Goal: Task Accomplishment & Management: Manage account settings

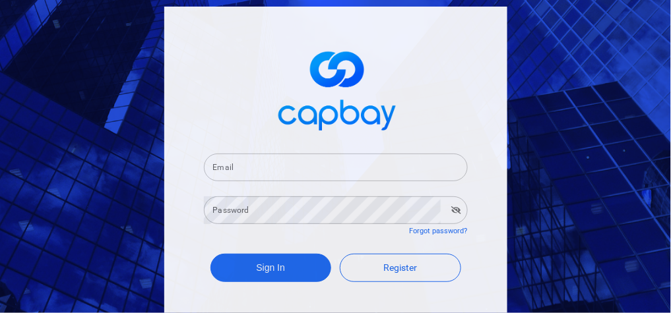
click at [253, 167] on input "Email" at bounding box center [336, 168] width 264 height 28
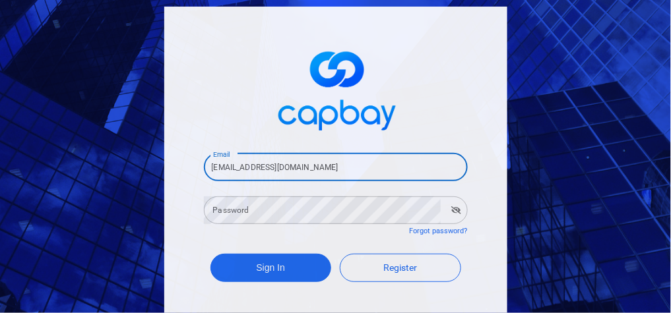
type input "kenliew217@gmail.com"
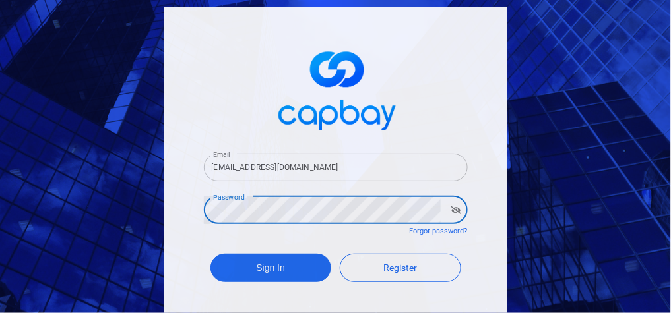
click at [210, 198] on button "Sign In" at bounding box center [270, 268] width 121 height 28
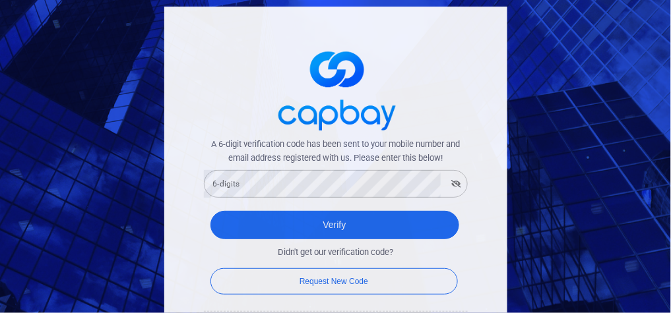
click at [218, 169] on div "6-digits 6-digits" at bounding box center [336, 183] width 264 height 30
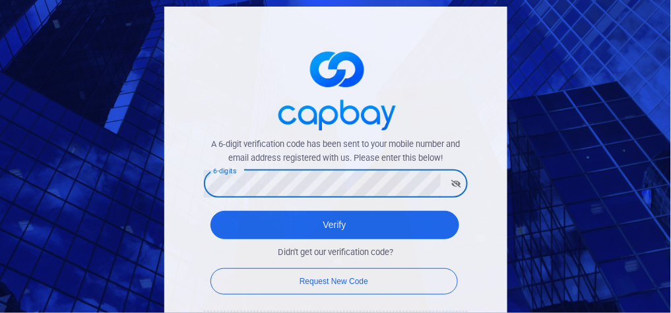
click at [210, 198] on button "Verify" at bounding box center [334, 225] width 249 height 28
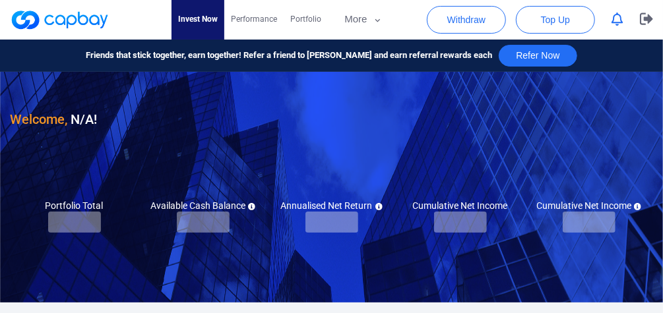
checkbox input "true"
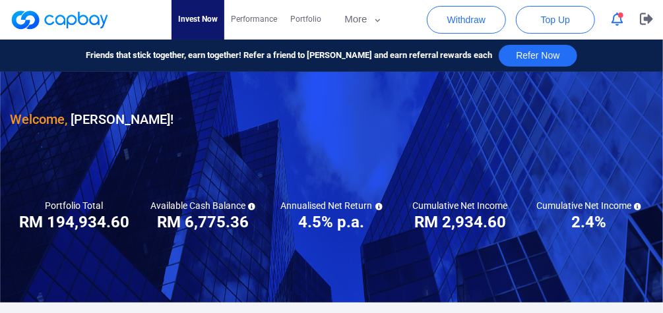
click at [341, 18] on icon "button" at bounding box center [617, 20] width 12 height 14
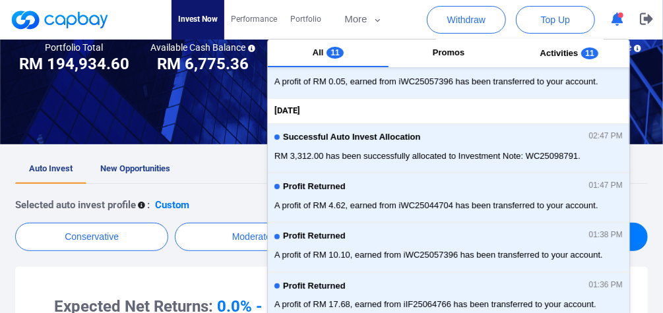
scroll to position [158, 0]
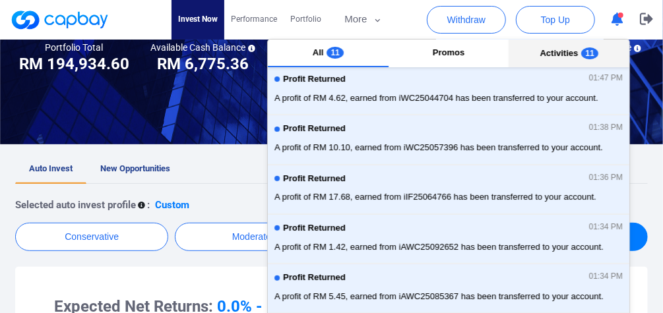
click at [341, 51] on span "Activities" at bounding box center [559, 53] width 38 height 10
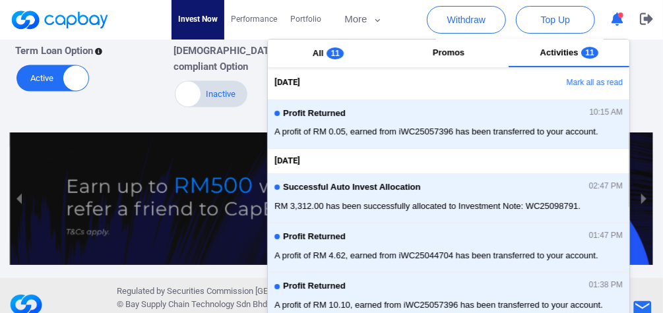
scroll to position [0, 0]
click at [341, 86] on button "Mark all as read" at bounding box center [558, 84] width 142 height 22
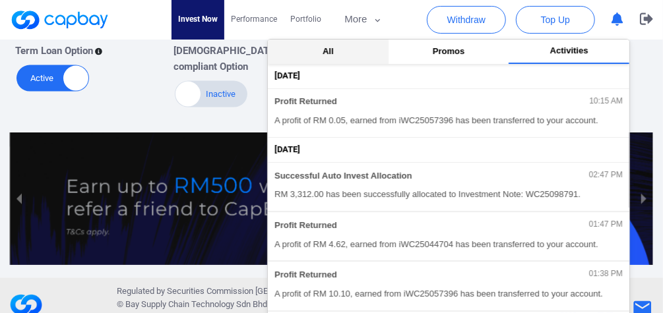
click at [322, 59] on button "All" at bounding box center [328, 52] width 121 height 24
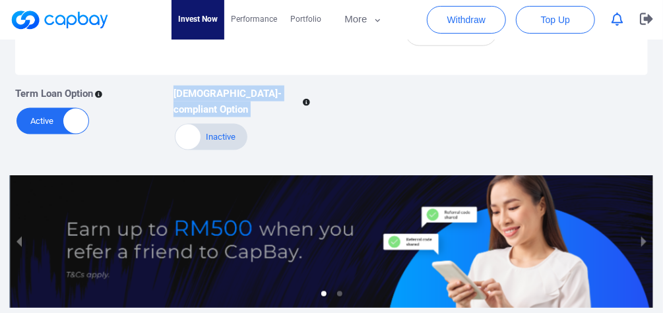
scroll to position [489, 0]
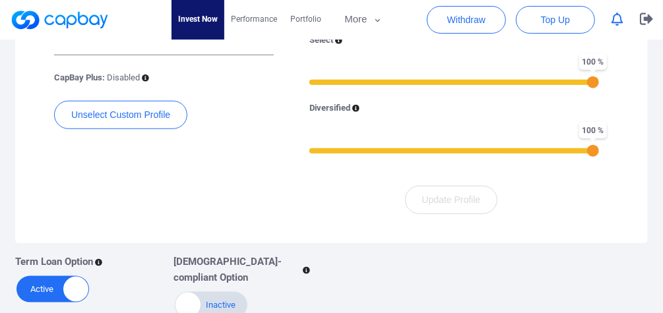
click at [170, 185] on div "Expected Net Returns: 0.0% - 0.0% Predicted Default Risk: <0.0% CapBay Plus: Di…" at bounding box center [163, 89] width 239 height 249
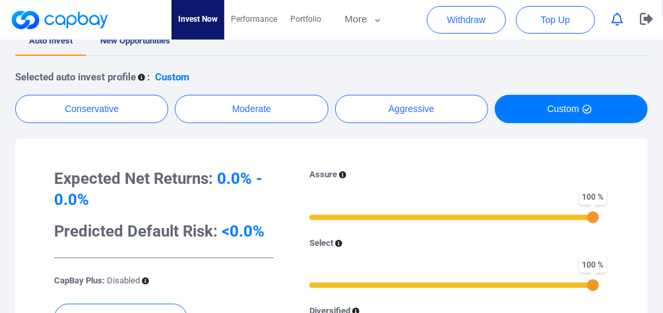
scroll to position [226, 0]
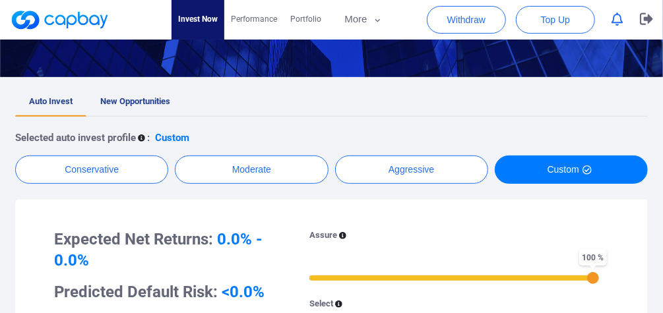
click at [136, 102] on span "New Opportunities" at bounding box center [135, 101] width 70 height 10
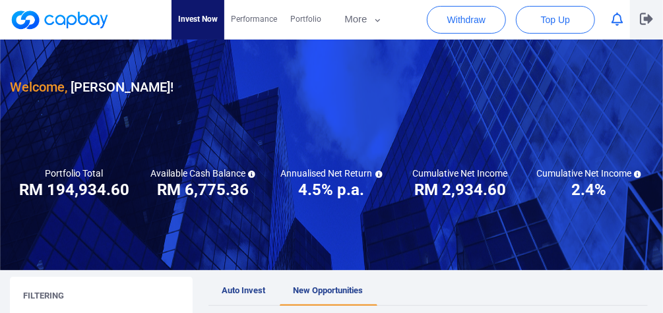
click at [341, 17] on icon "button" at bounding box center [646, 19] width 13 height 13
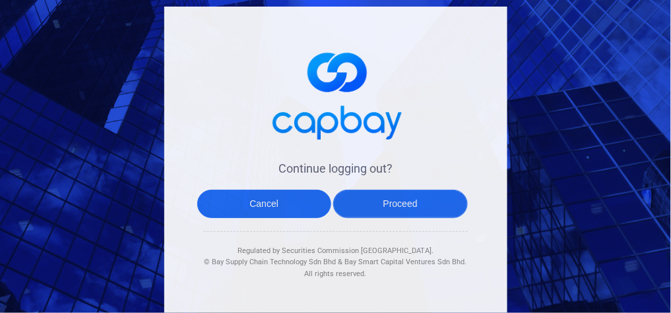
click at [341, 198] on button "Proceed" at bounding box center [400, 204] width 135 height 28
